Goal: Transaction & Acquisition: Purchase product/service

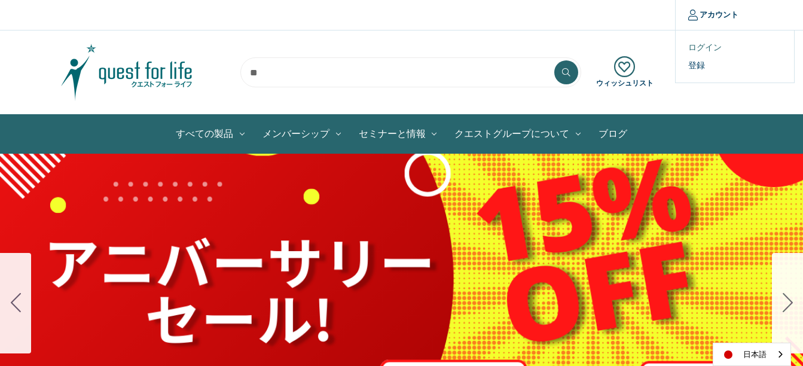
click at [708, 46] on link "ログイン" at bounding box center [734, 47] width 118 height 17
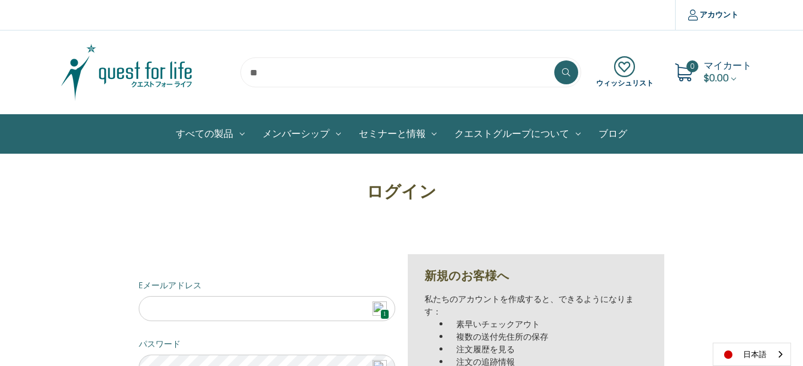
click at [382, 310] on span "1" at bounding box center [384, 314] width 9 height 10
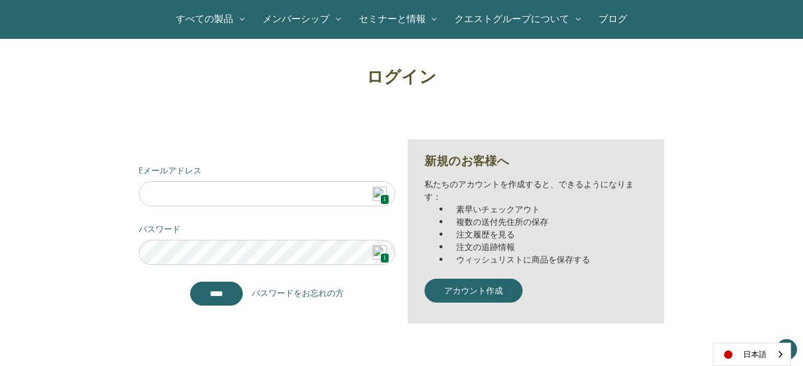
scroll to position [124, 0]
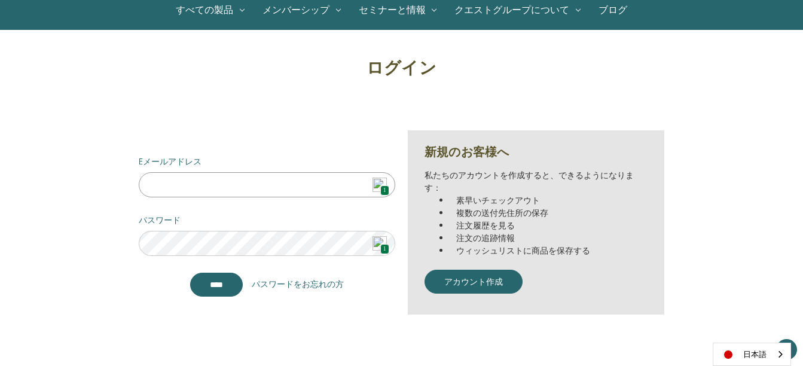
type input "**********"
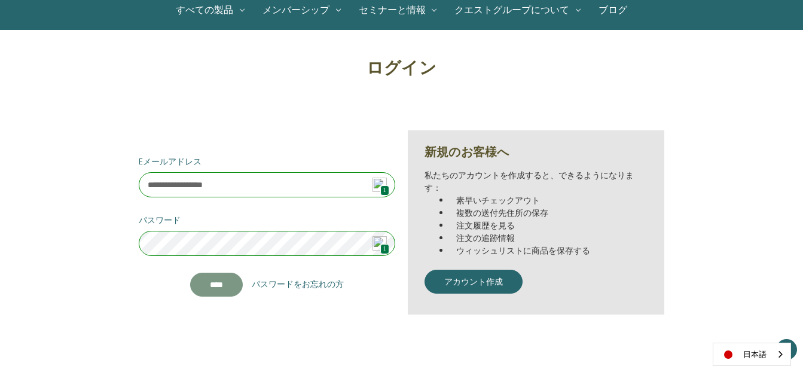
click at [228, 282] on input "****" at bounding box center [216, 285] width 53 height 24
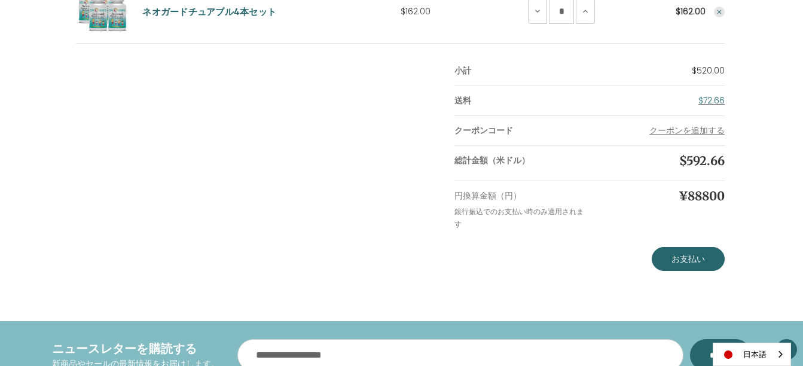
scroll to position [379, 0]
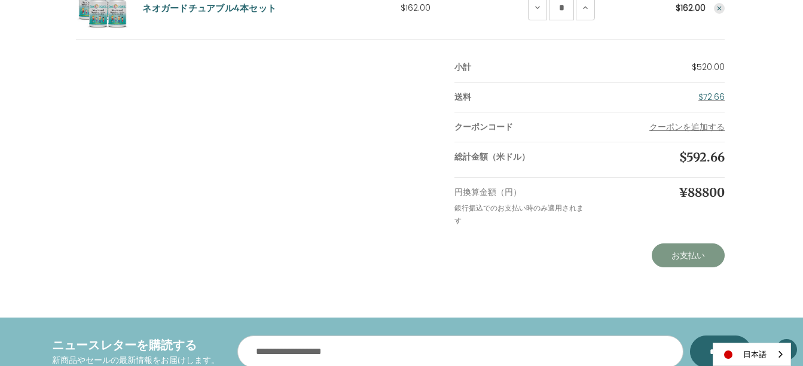
click at [702, 250] on link "お支払い" at bounding box center [688, 255] width 73 height 24
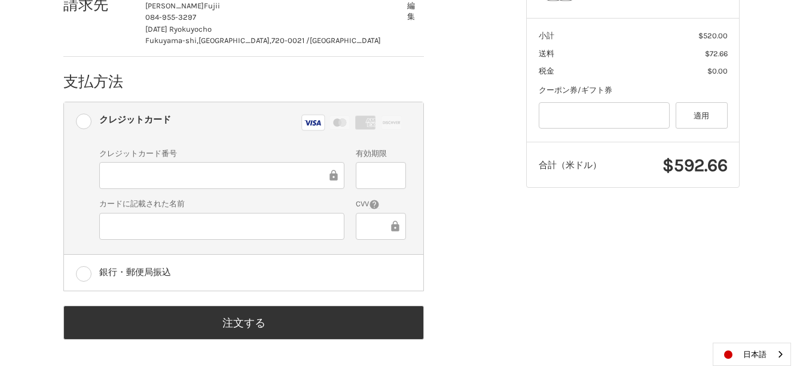
scroll to position [338, 0]
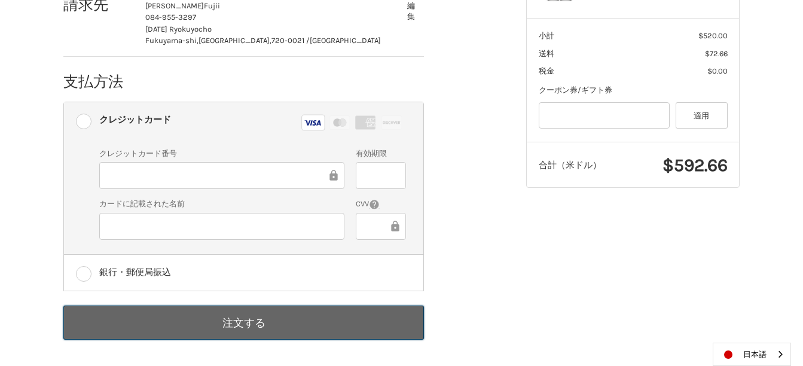
click at [249, 320] on button "注文する" at bounding box center [243, 322] width 360 height 34
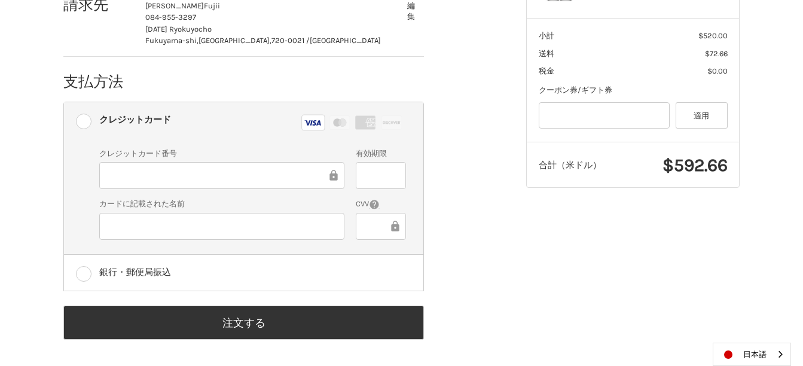
click at [499, 305] on div "お客様 takuma.f@nifty.com サインアウト 送付先 Takuma Fujii 084-955-3297 1-7-12 Ryokuyocho F…" at bounding box center [285, 93] width 463 height 524
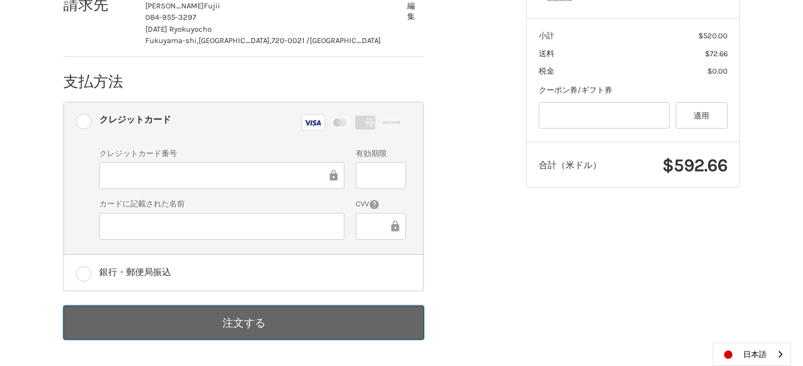
click at [365, 332] on button "注文する" at bounding box center [243, 322] width 360 height 34
click at [338, 316] on button "注文する" at bounding box center [243, 322] width 360 height 34
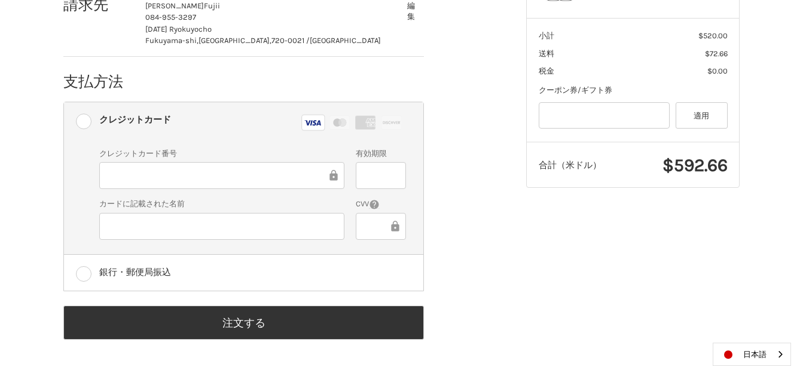
click at [493, 280] on div "お客様 takuma.f@nifty.com サインアウト 送付先 Takuma Fujii 084-955-3297 1-7-12 Ryokuyocho F…" at bounding box center [285, 93] width 463 height 524
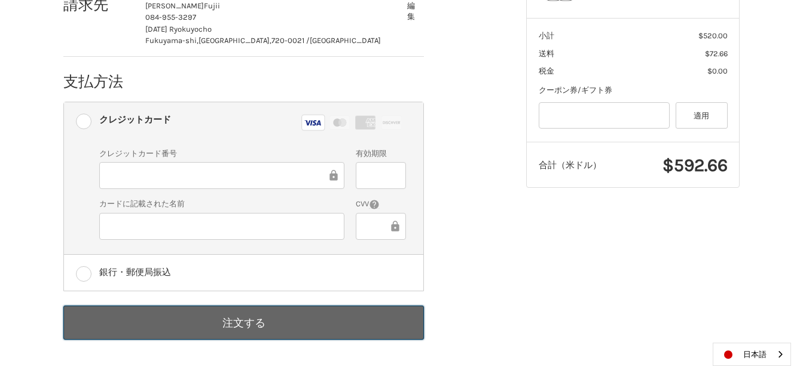
click at [203, 325] on button "注文する" at bounding box center [243, 322] width 360 height 34
click at [203, 324] on button "注文する" at bounding box center [243, 322] width 360 height 34
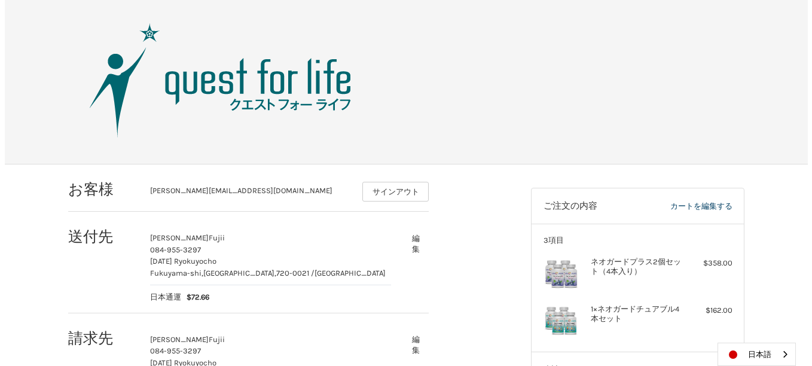
scroll to position [0, 0]
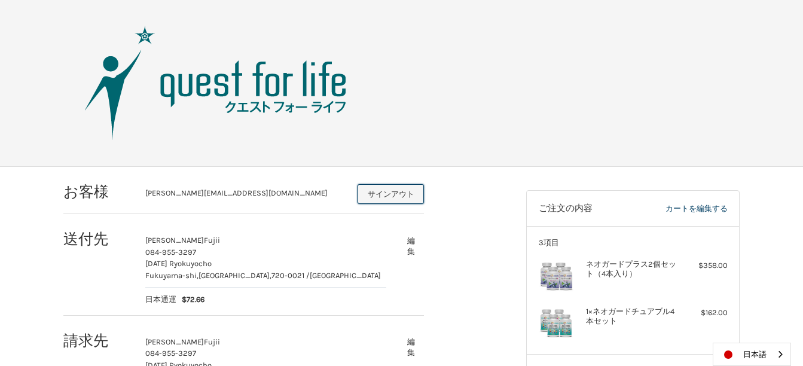
click at [399, 195] on button "サインアウト" at bounding box center [390, 194] width 66 height 20
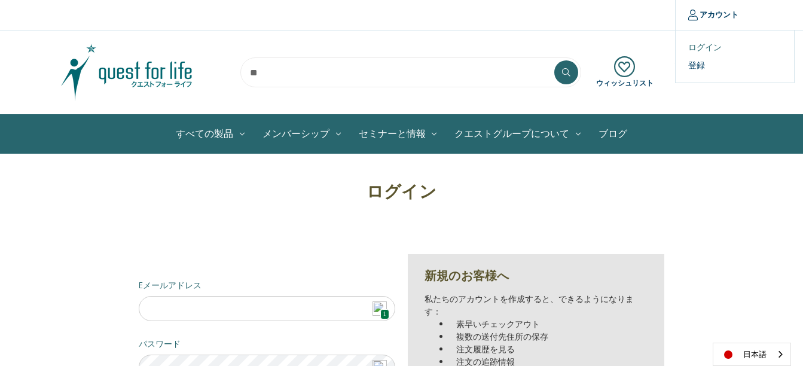
click at [699, 49] on link "ログイン" at bounding box center [734, 47] width 118 height 17
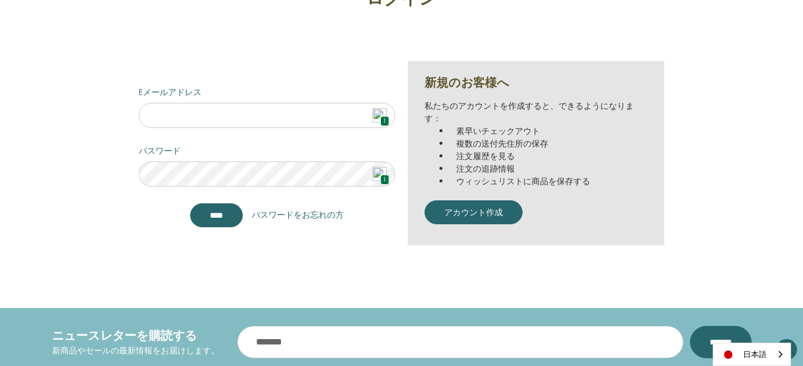
scroll to position [196, 0]
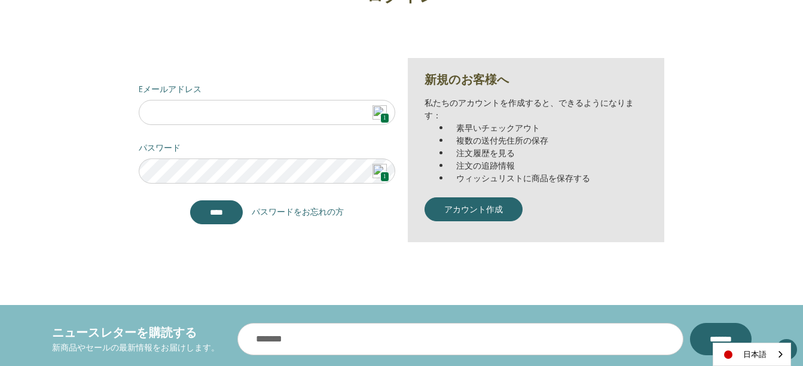
click at [384, 111] on img at bounding box center [379, 112] width 14 height 14
type input "**********"
click at [237, 209] on input "****" at bounding box center [216, 212] width 53 height 24
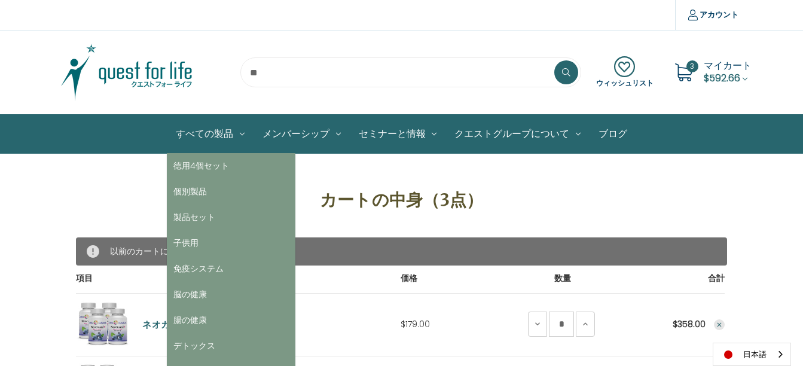
click at [209, 133] on link "すべての製品" at bounding box center [210, 134] width 87 height 38
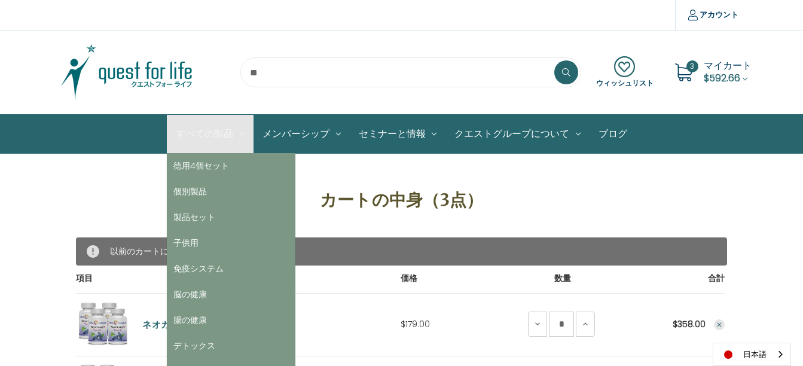
click at [209, 133] on link "すべての製品" at bounding box center [210, 134] width 87 height 38
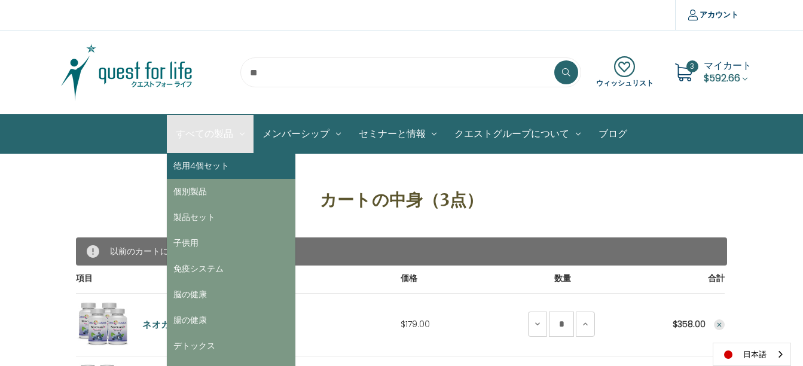
click at [198, 164] on link "徳用4個セット" at bounding box center [231, 166] width 129 height 26
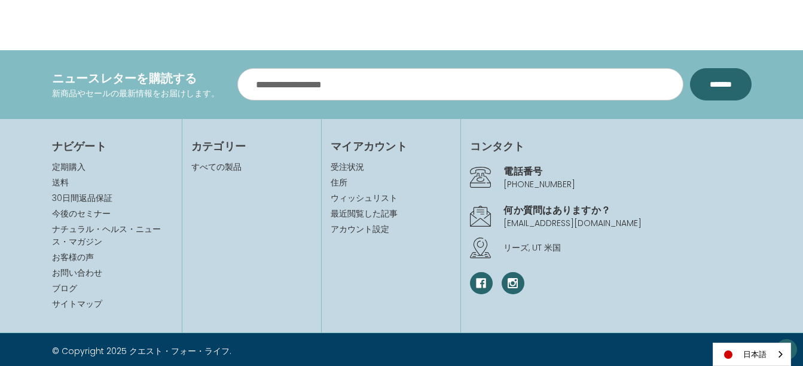
scroll to position [935, 0]
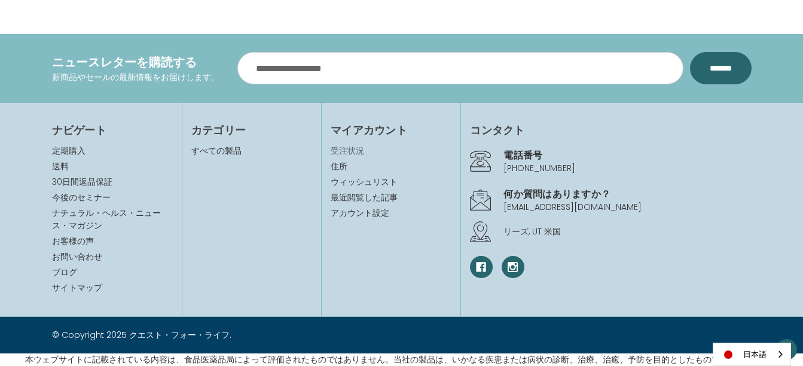
click at [353, 153] on link "受注状況" at bounding box center [391, 151] width 121 height 13
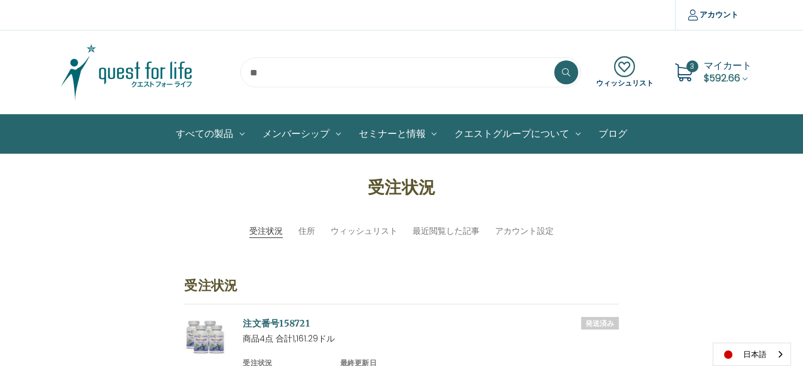
click at [715, 69] on span "マイカート" at bounding box center [728, 66] width 48 height 14
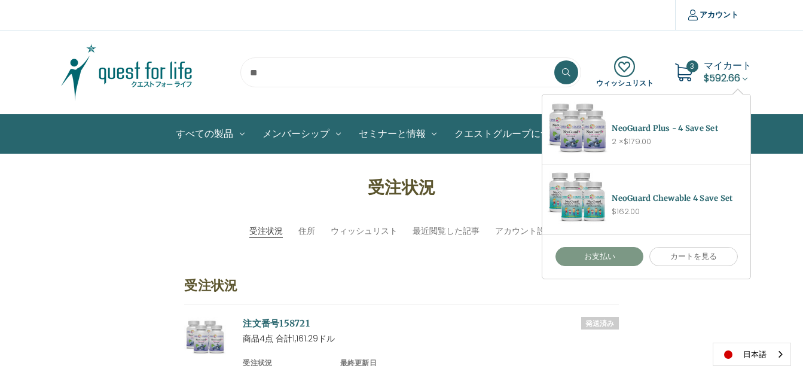
click at [604, 258] on link "お支払い" at bounding box center [599, 256] width 88 height 19
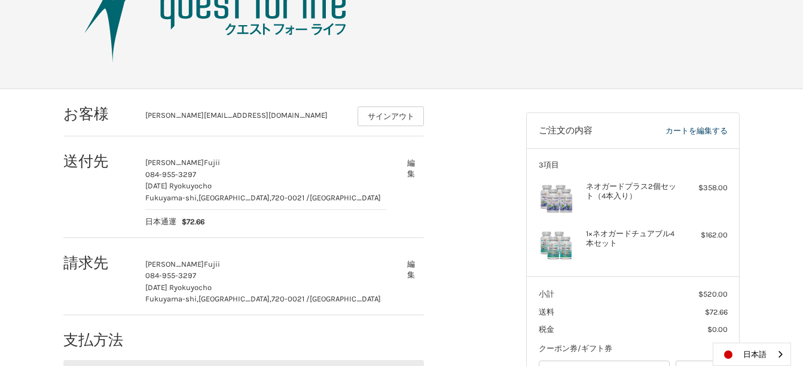
scroll to position [181, 0]
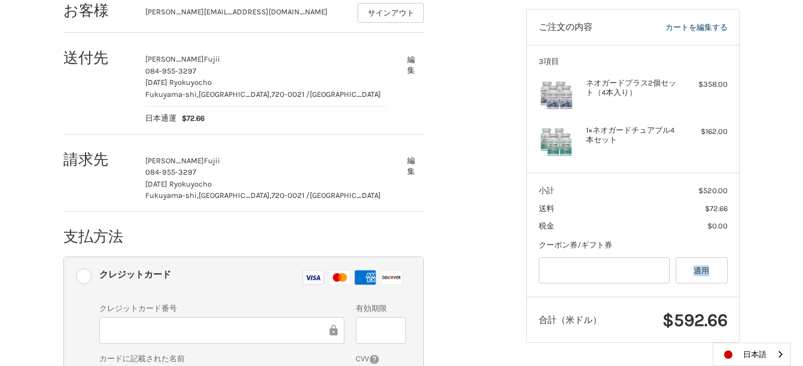
drag, startPoint x: 802, startPoint y: 233, endPoint x: 799, endPoint y: 252, distance: 19.4
click at [799, 252] on div "お客様 [PERSON_NAME][EMAIL_ADDRESS][DOMAIN_NAME] サインアウト 送付先 [PERSON_NAME] Fujii 08…" at bounding box center [401, 253] width 803 height 535
drag, startPoint x: 799, startPoint y: 252, endPoint x: 778, endPoint y: 256, distance: 20.6
click at [778, 256] on div "お客様 [PERSON_NAME][EMAIL_ADDRESS][DOMAIN_NAME] サインアウト 送付先 [PERSON_NAME] Fujii 08…" at bounding box center [401, 253] width 803 height 535
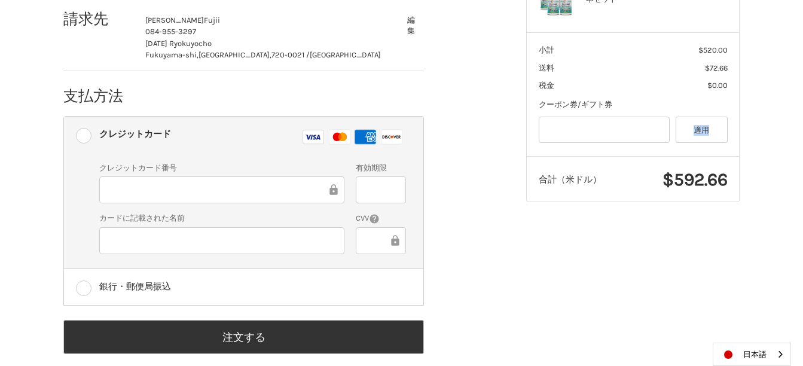
scroll to position [338, 0]
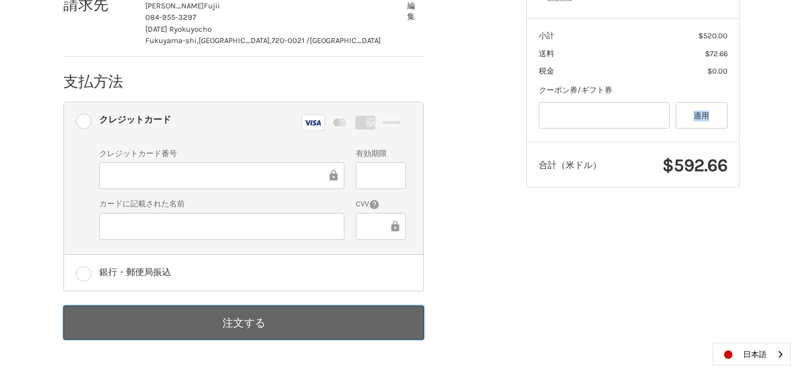
click at [237, 322] on button "注文する" at bounding box center [243, 322] width 360 height 34
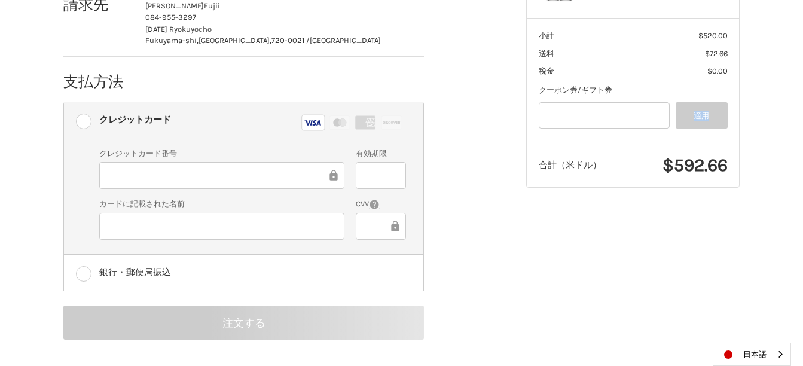
scroll to position [134, 0]
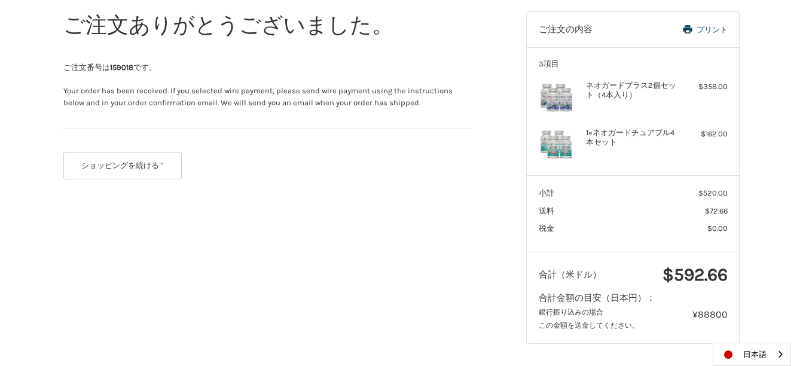
scroll to position [180, 0]
